Goal: Information Seeking & Learning: Understand process/instructions

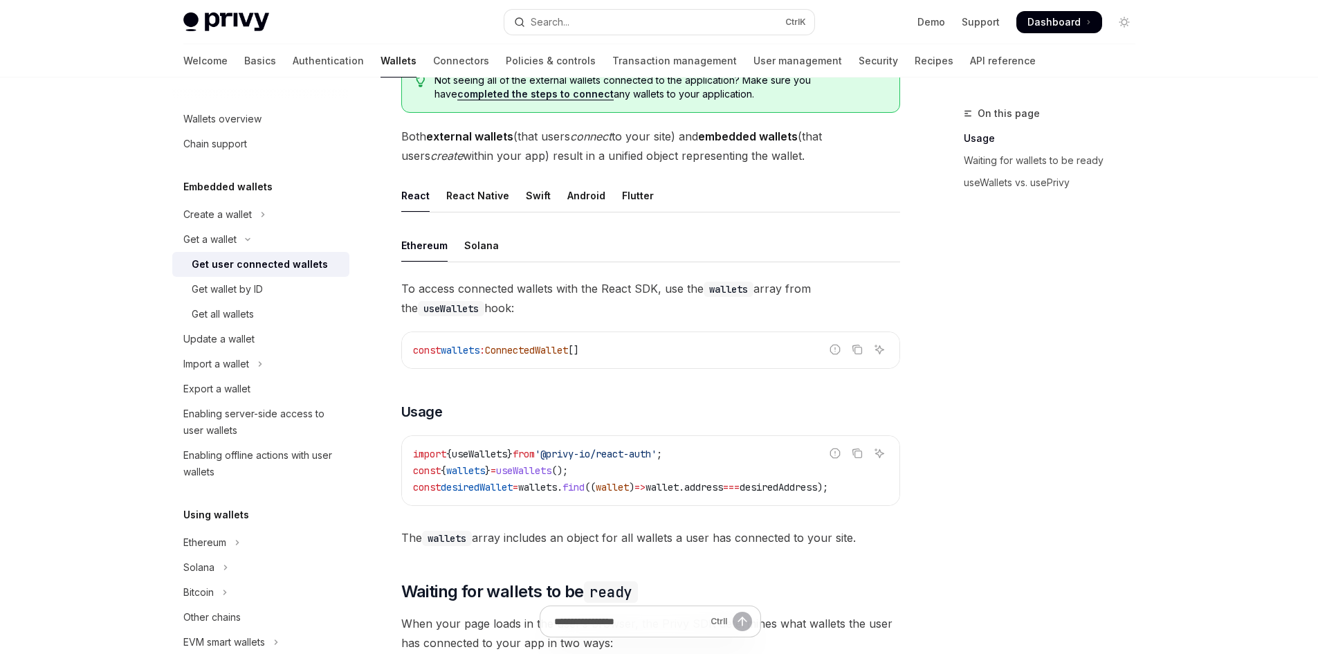
scroll to position [346, 0]
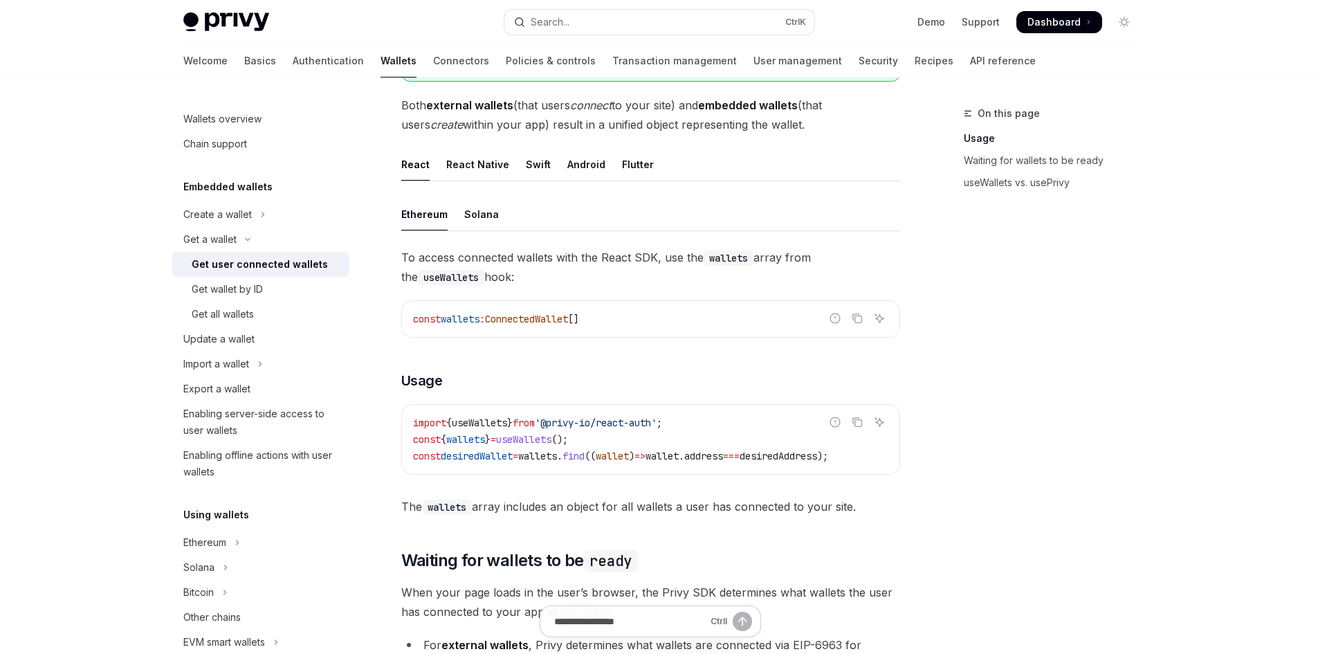
click at [407, 441] on div "import { useWallets } from '@privy-io/react-auth' ; const { wallets } = useWall…" at bounding box center [650, 439] width 497 height 69
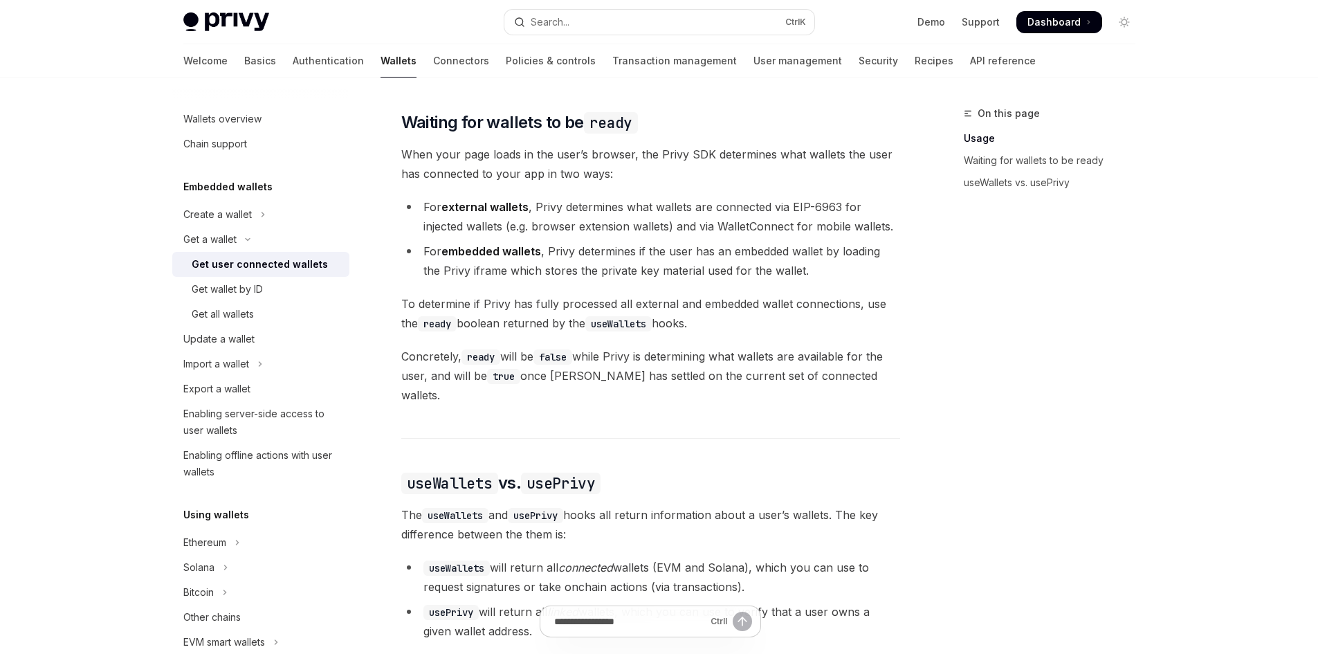
scroll to position [761, 0]
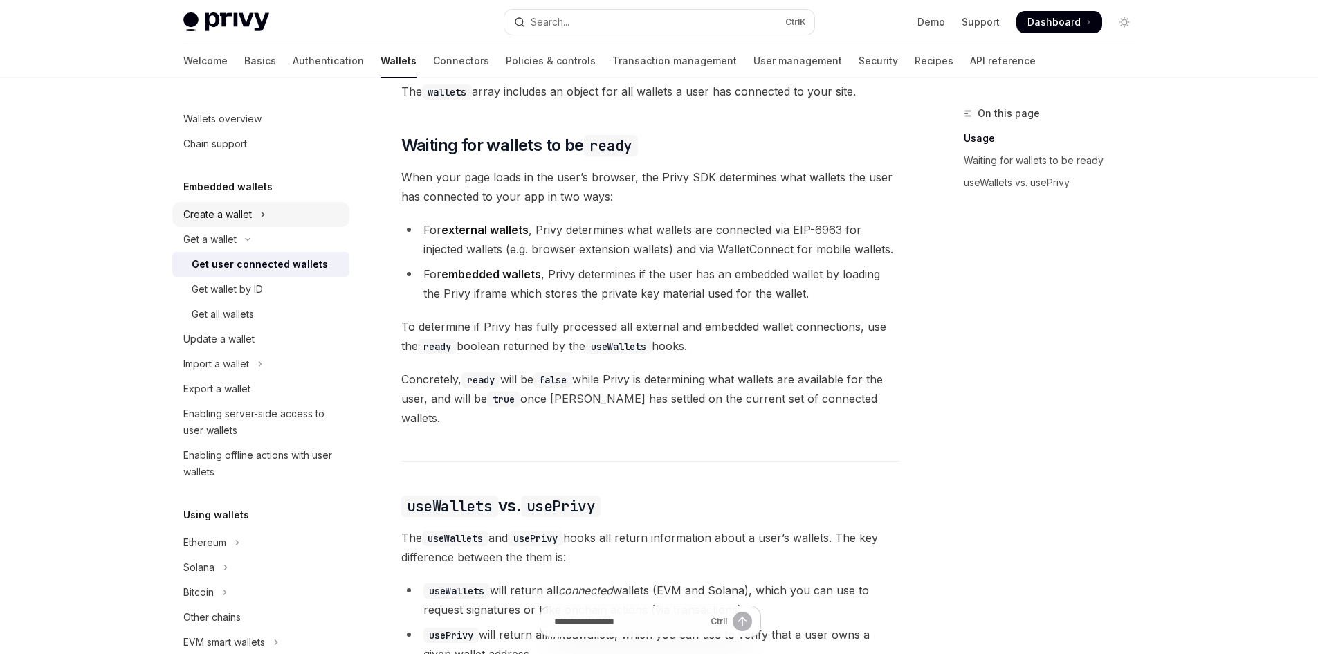
click at [261, 213] on icon "Toggle Create a wallet section" at bounding box center [262, 214] width 2 height 4
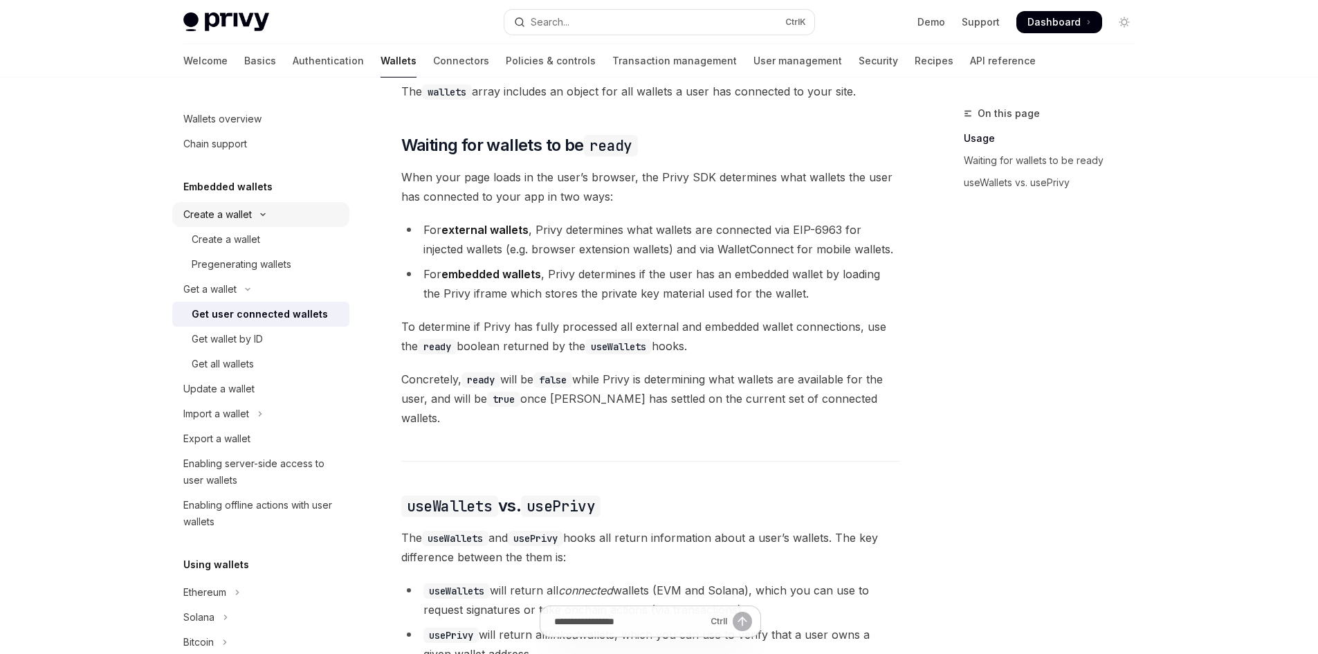
type textarea "*"
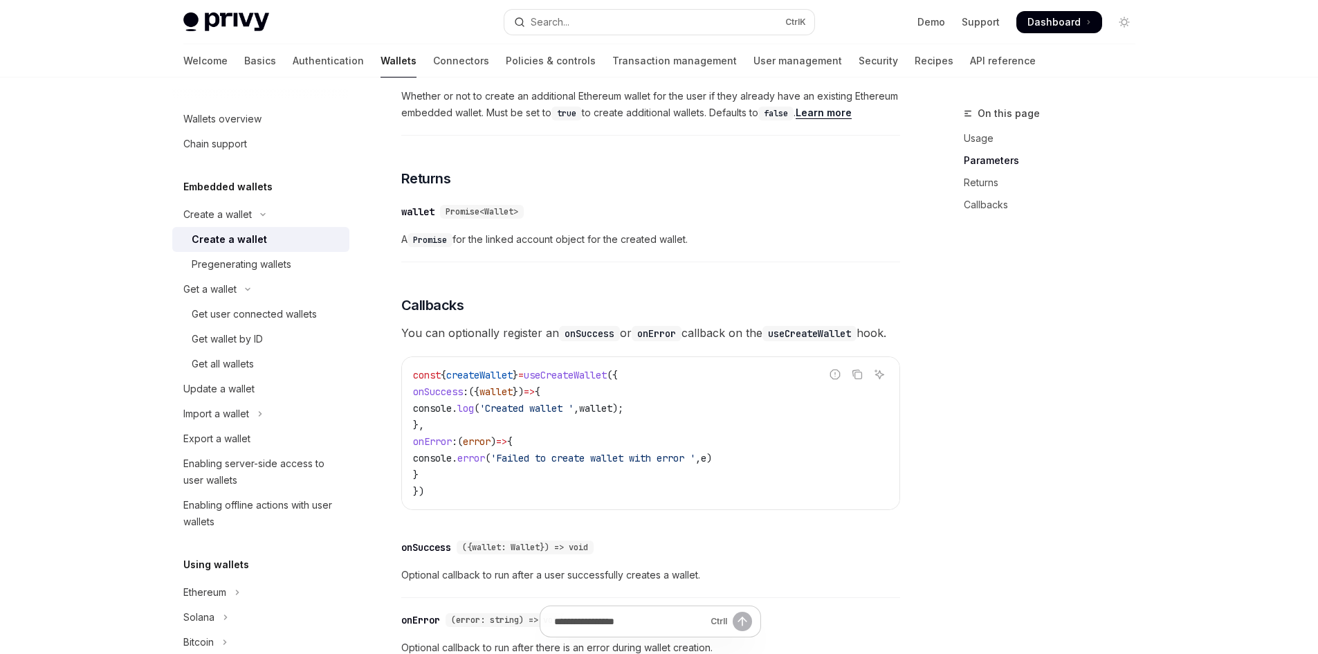
scroll to position [615, 0]
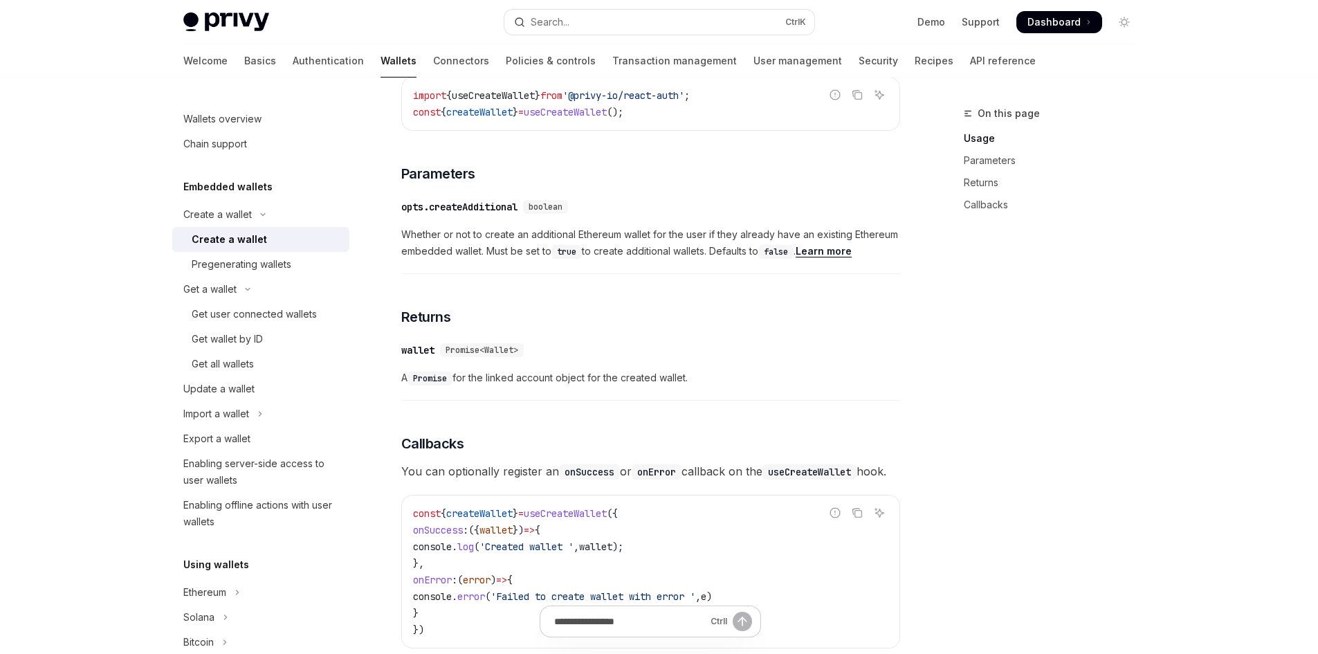
click at [501, 519] on span "createWallet" at bounding box center [479, 513] width 66 height 12
copy span "createWallet"
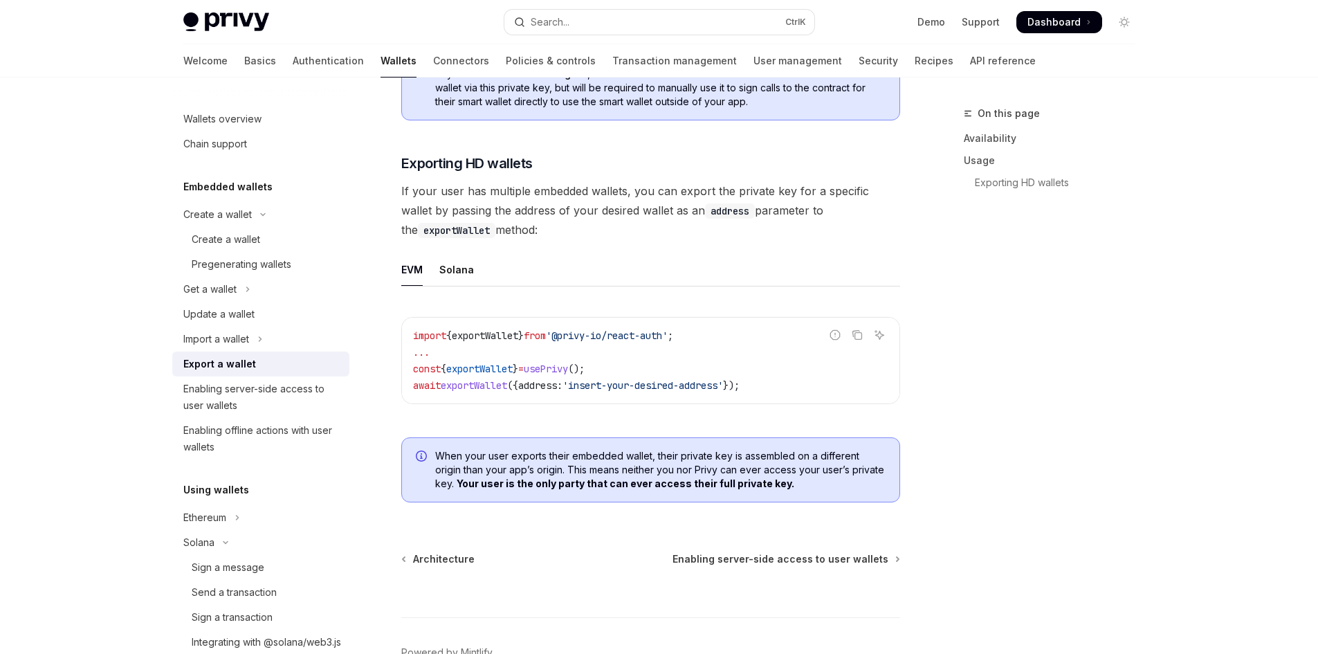
scroll to position [1375, 0]
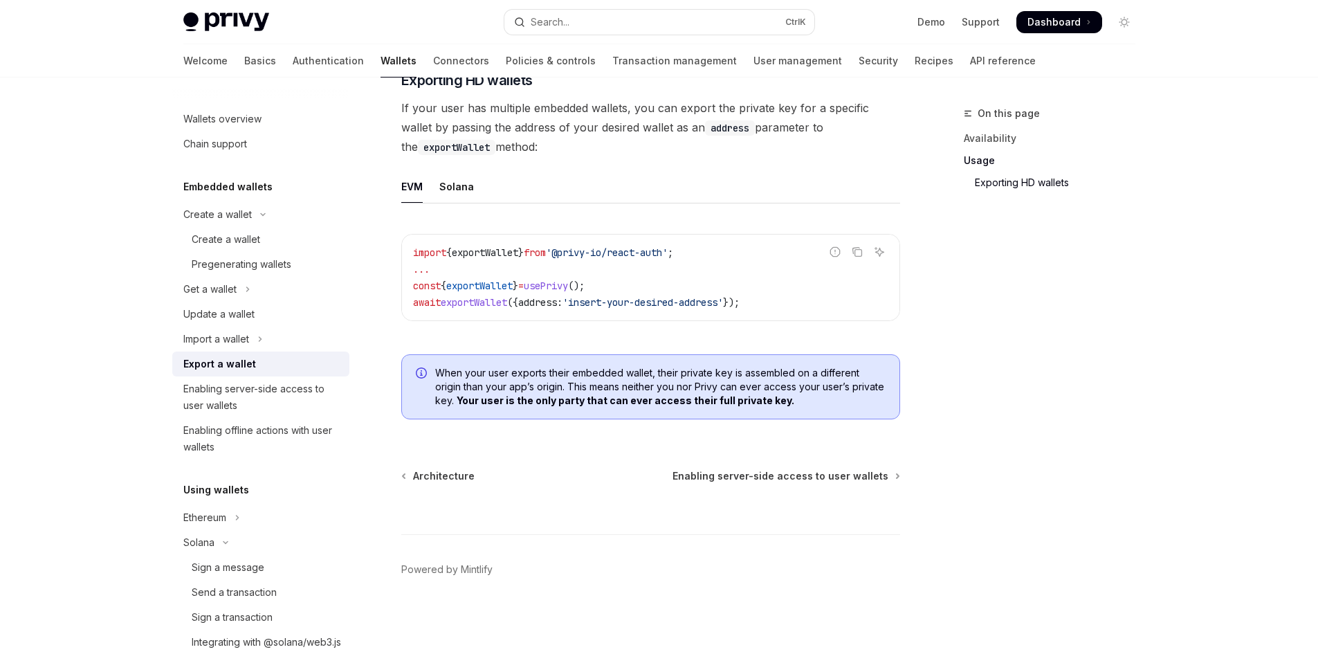
scroll to position [1375, 0]
